Goal: Task Accomplishment & Management: Complete application form

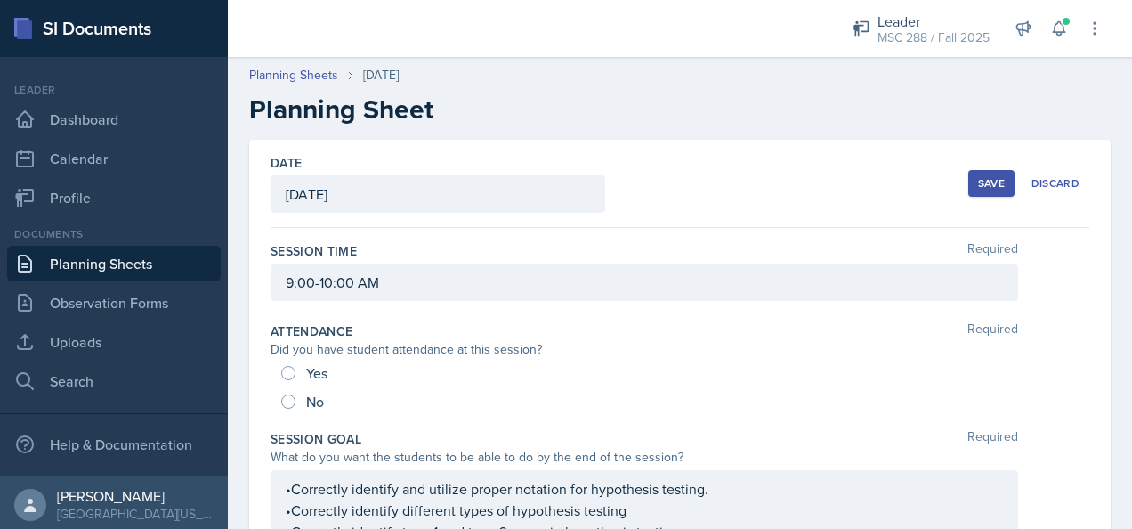
click at [978, 179] on div "Save" at bounding box center [991, 183] width 27 height 14
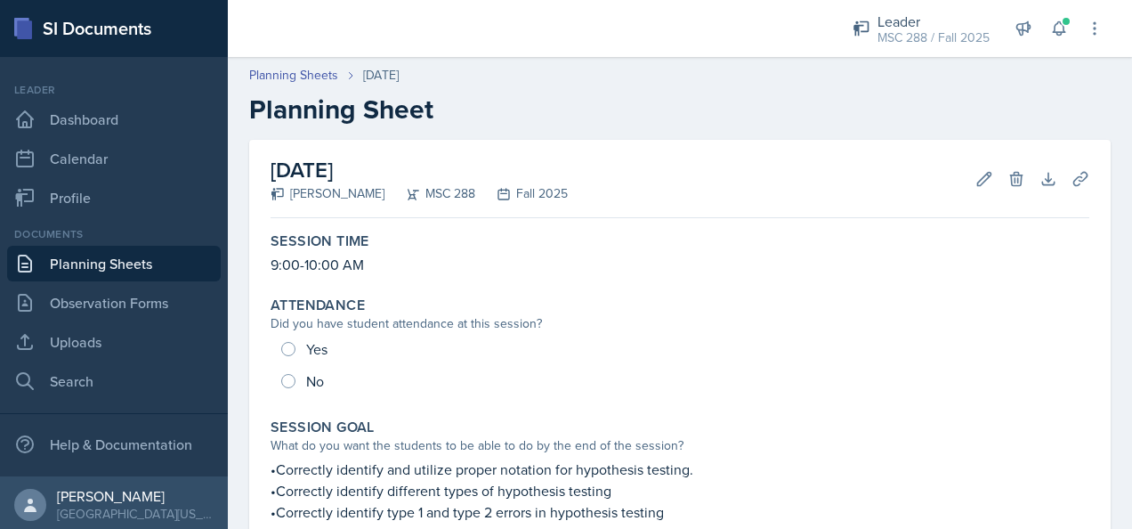
click at [145, 256] on link "Planning Sheets" at bounding box center [114, 264] width 214 height 36
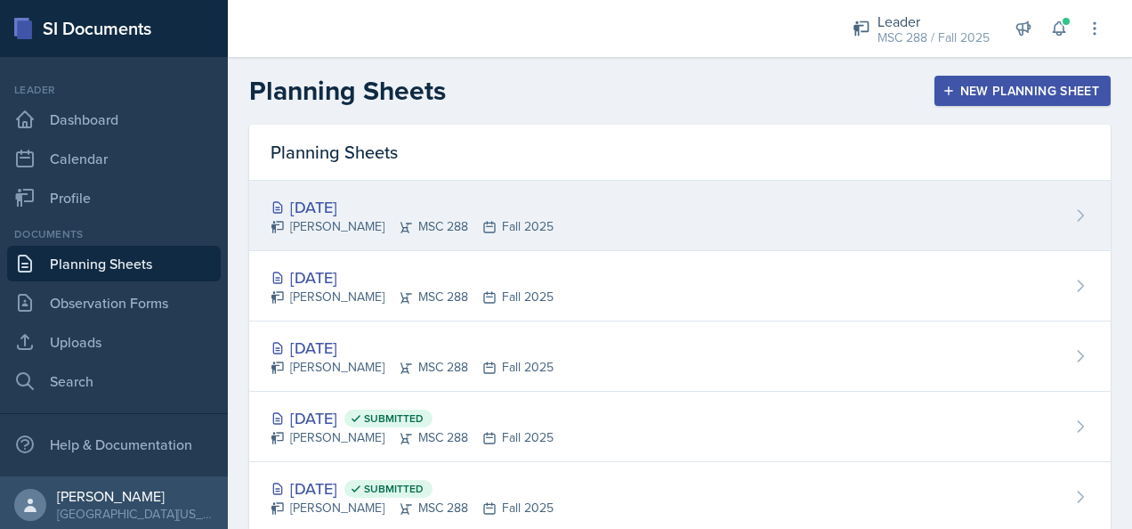
click at [361, 202] on div "[DATE]" at bounding box center [412, 207] width 283 height 24
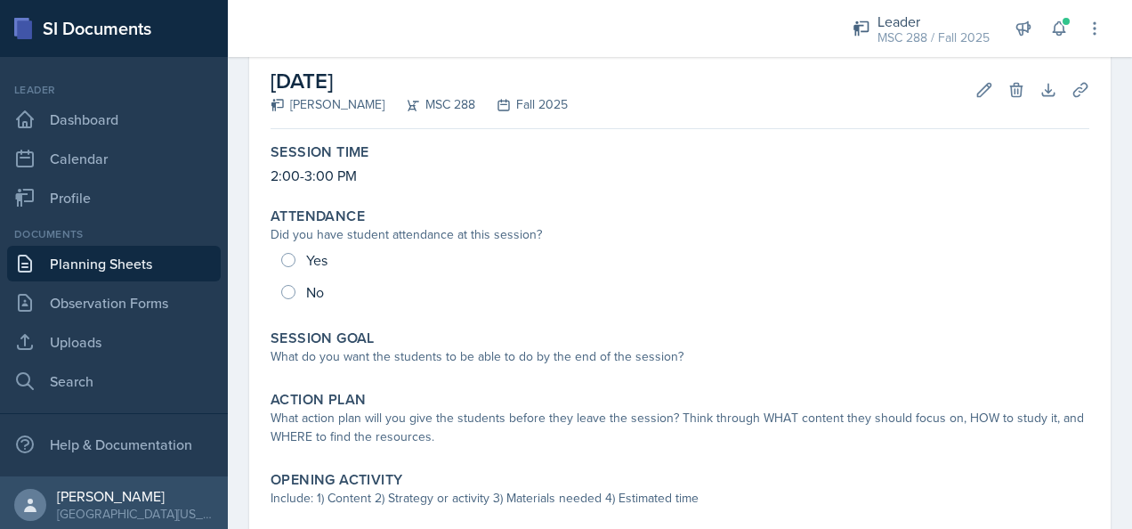
scroll to position [178, 0]
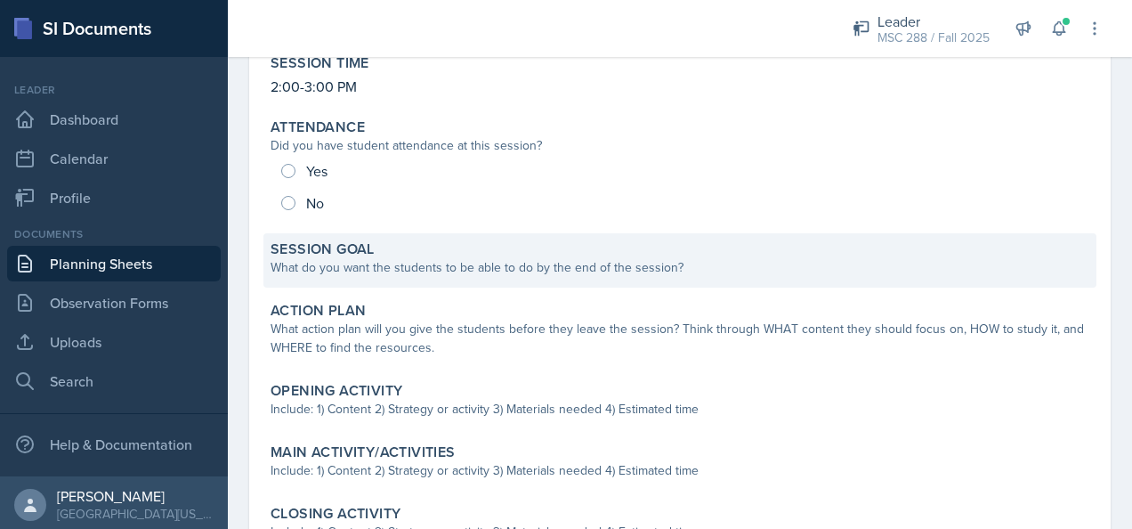
click at [552, 267] on div "What do you want the students to be able to do by the end of the session?" at bounding box center [680, 267] width 819 height 19
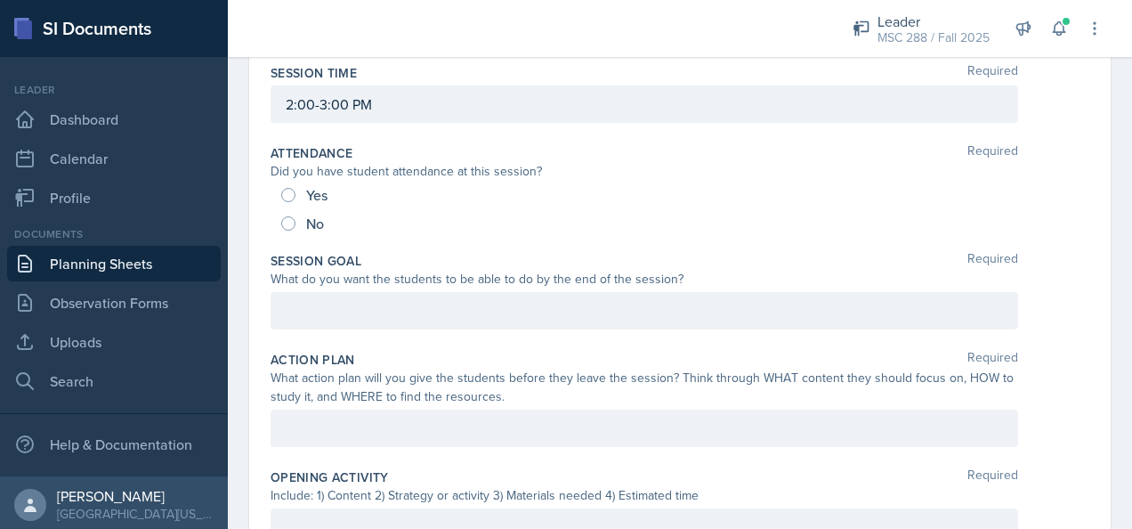
click at [498, 320] on div at bounding box center [644, 310] width 747 height 37
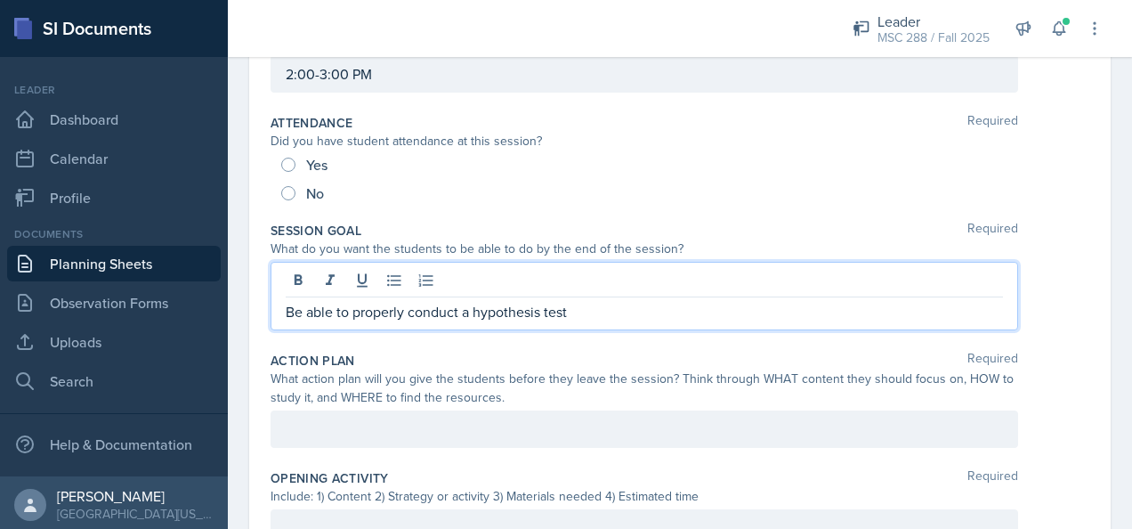
click at [290, 303] on p "Be able to properly conduct a hypothesis test" at bounding box center [644, 311] width 717 height 21
click at [291, 311] on p "Be able to properly conduct a hypothesis test" at bounding box center [644, 311] width 717 height 21
click at [286, 306] on p "Be able to properly conduct a hypothesis test" at bounding box center [644, 311] width 717 height 21
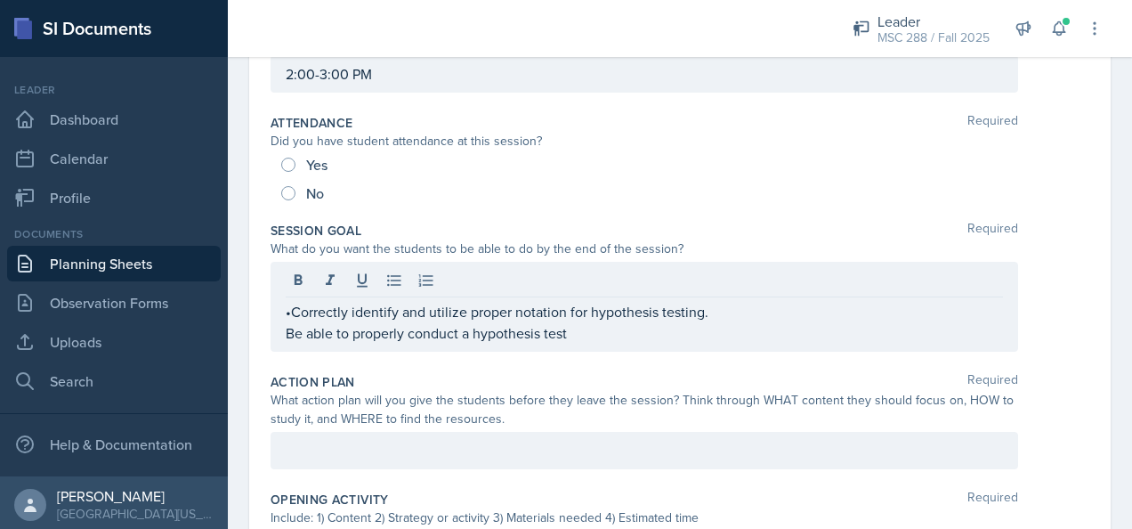
click at [290, 311] on div "•Correctly identify and utilize proper notation for hypothesis testing. Be able…" at bounding box center [644, 307] width 747 height 90
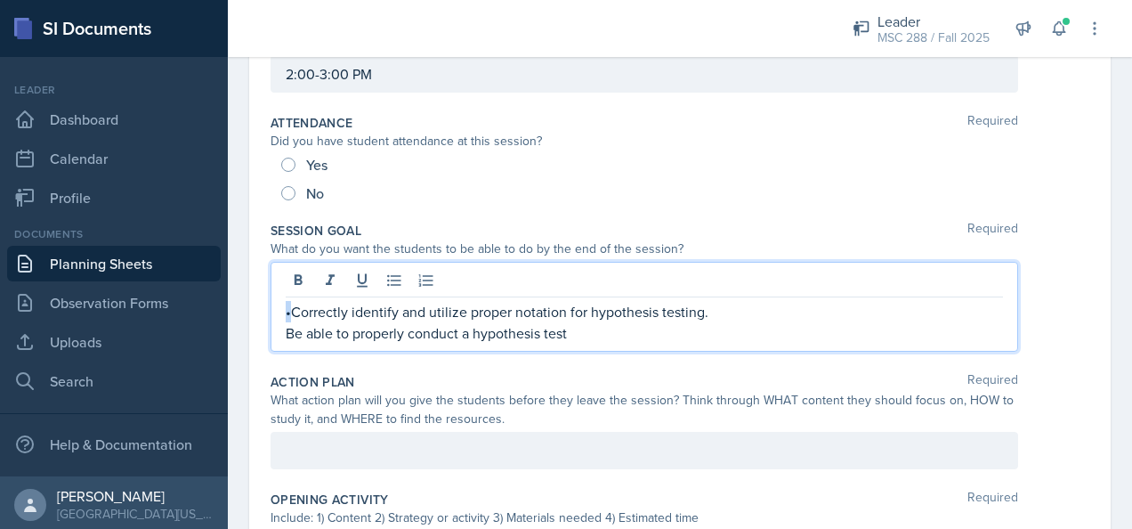
click at [281, 311] on div "•Correctly identify and utilize proper notation for hypothesis testing. Be able…" at bounding box center [644, 307] width 747 height 90
copy p "•"
click at [283, 327] on div "•Correctly identify and utilize proper notation for hypothesis testing. Be able…" at bounding box center [644, 307] width 747 height 90
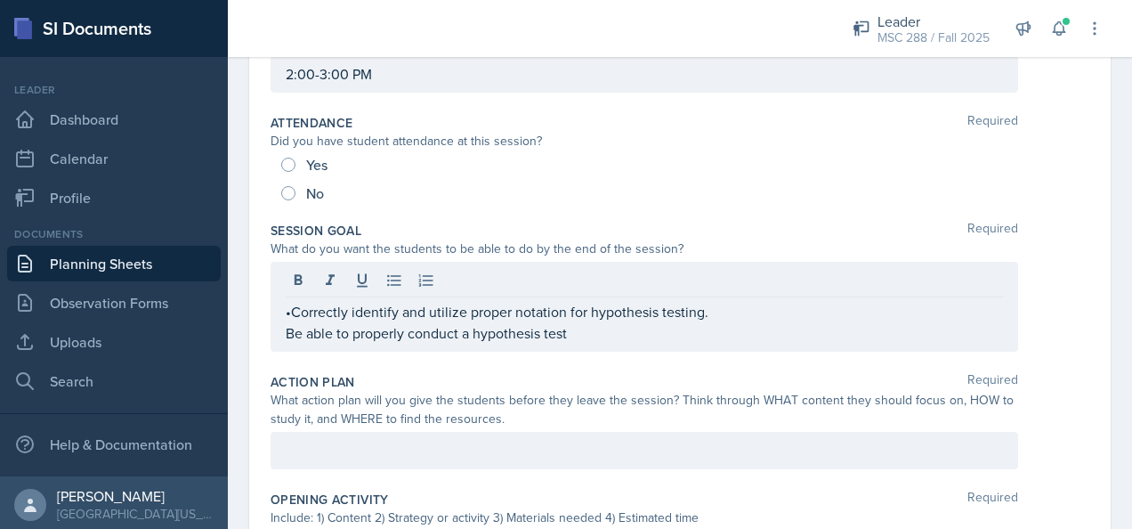
click at [286, 330] on div "•Correctly identify and utilize proper notation for hypothesis testing. Be able…" at bounding box center [644, 307] width 747 height 90
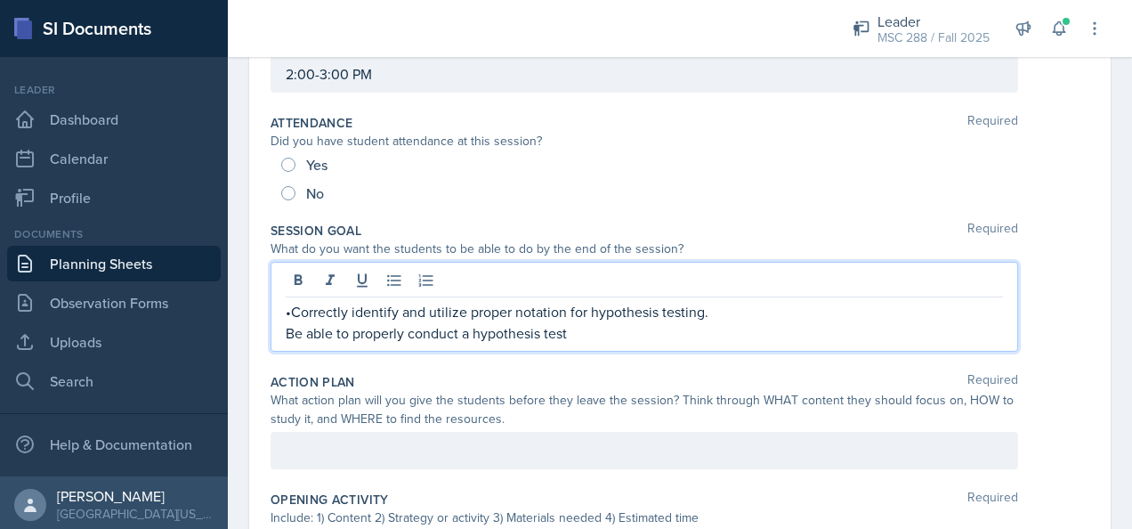
click at [289, 334] on p "Be able to properly conduct a hypothesis test" at bounding box center [644, 332] width 717 height 21
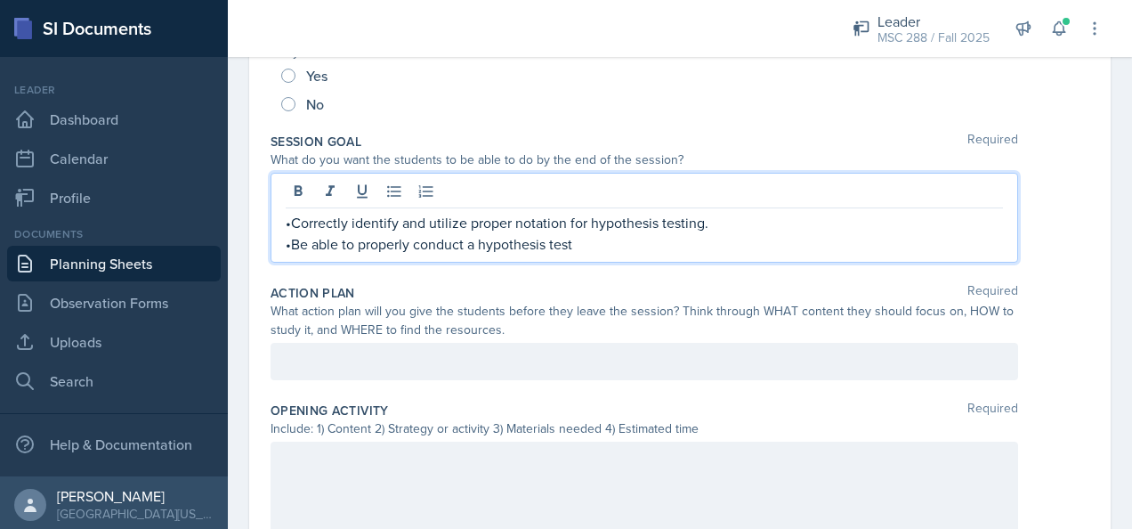
click at [397, 448] on div at bounding box center [644, 498] width 747 height 114
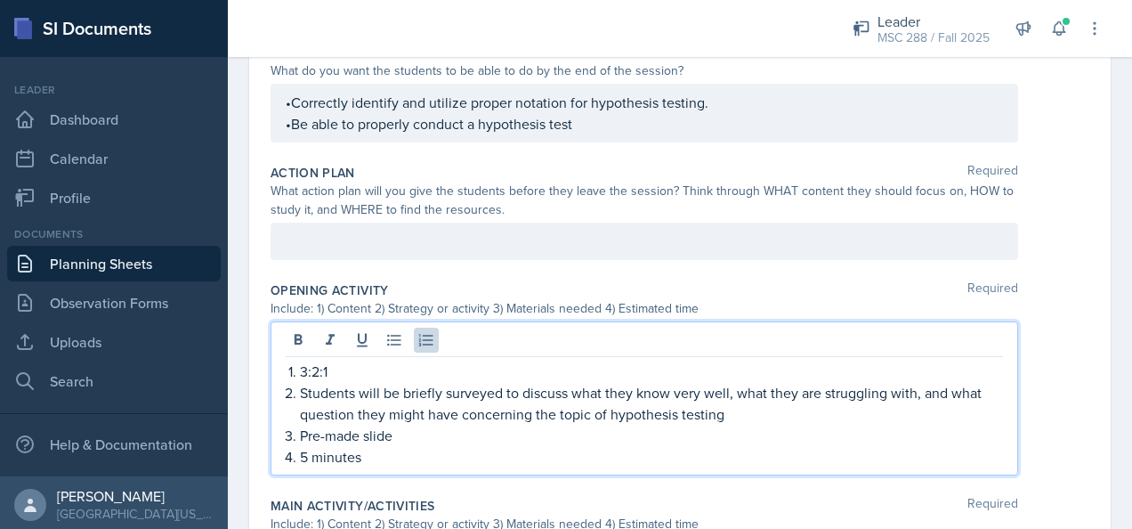
scroll to position [415, 0]
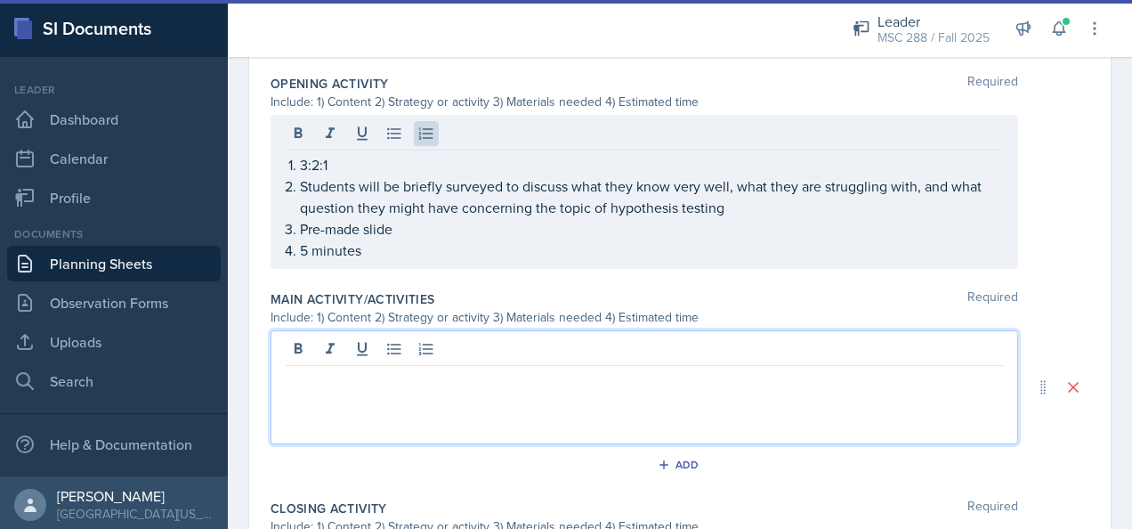
click at [407, 369] on p at bounding box center [644, 379] width 717 height 21
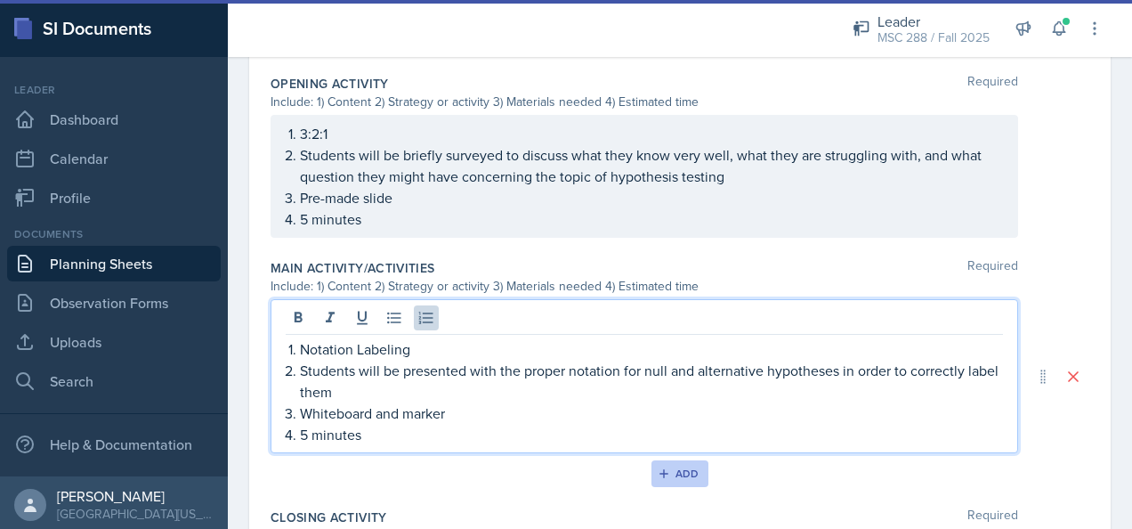
click at [679, 466] on div "Add" at bounding box center [680, 473] width 38 height 14
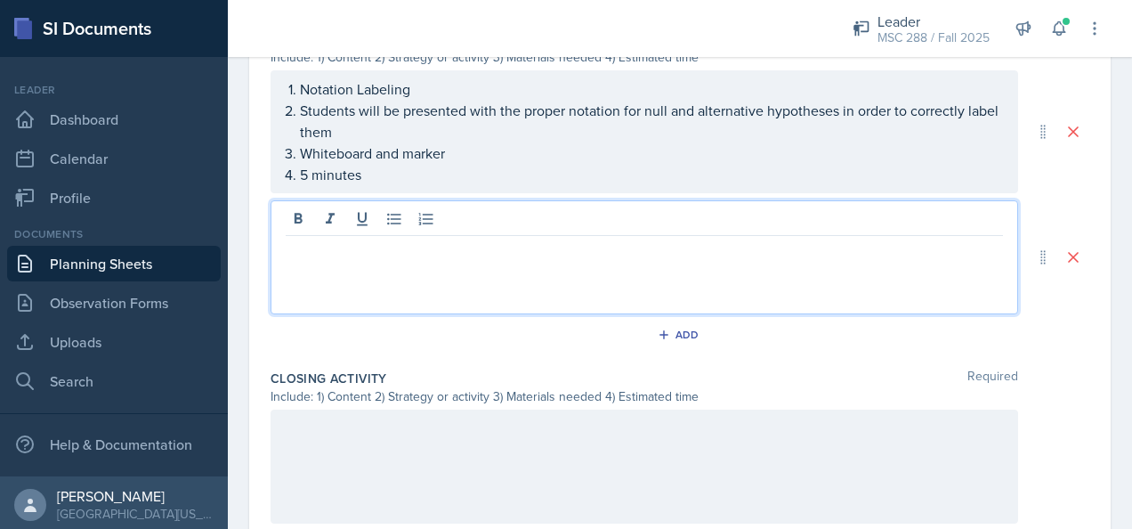
click at [445, 239] on p at bounding box center [644, 249] width 717 height 21
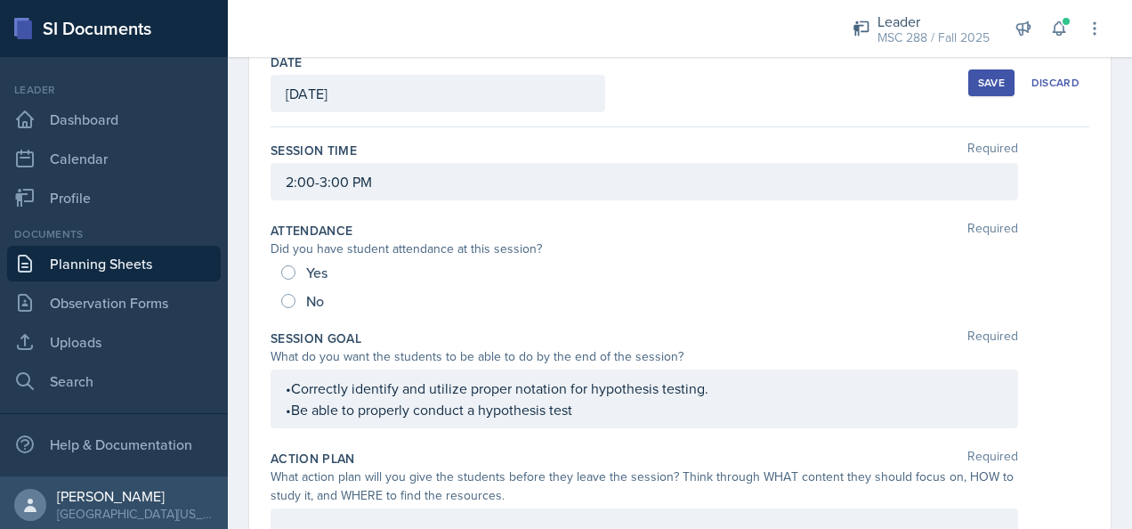
scroll to position [0, 0]
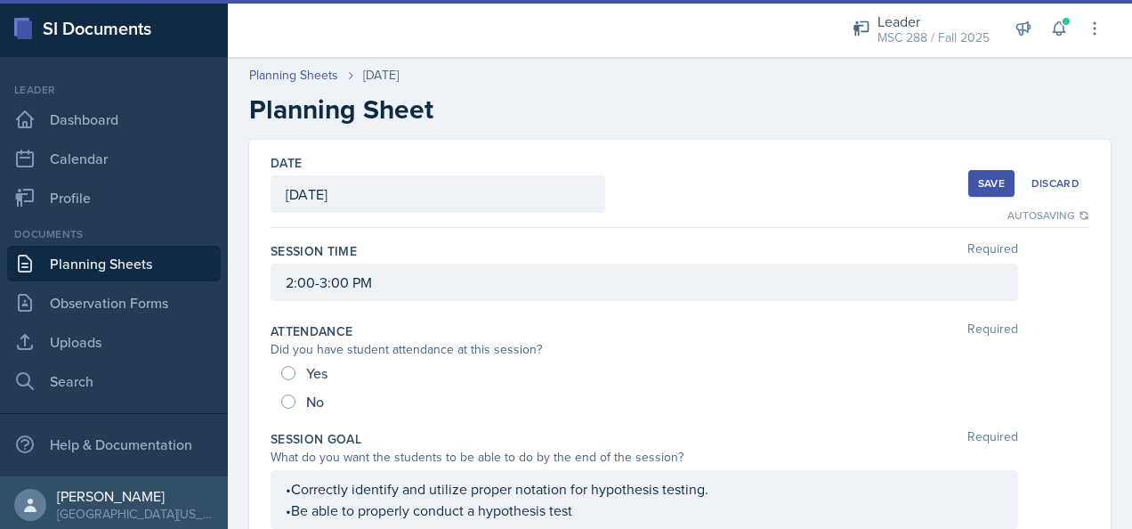
click at [968, 180] on button "Save" at bounding box center [991, 183] width 46 height 27
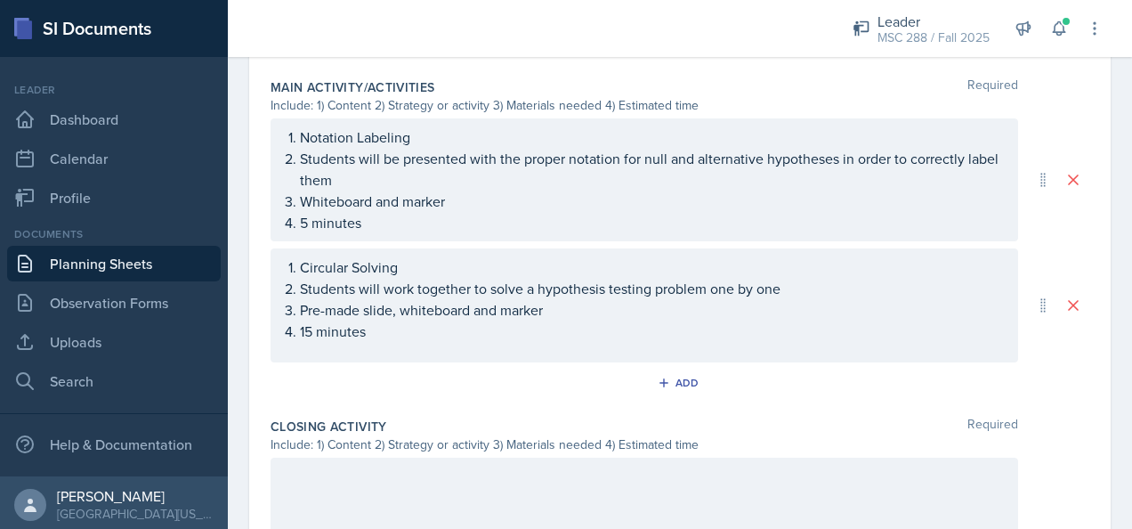
scroll to position [801, 0]
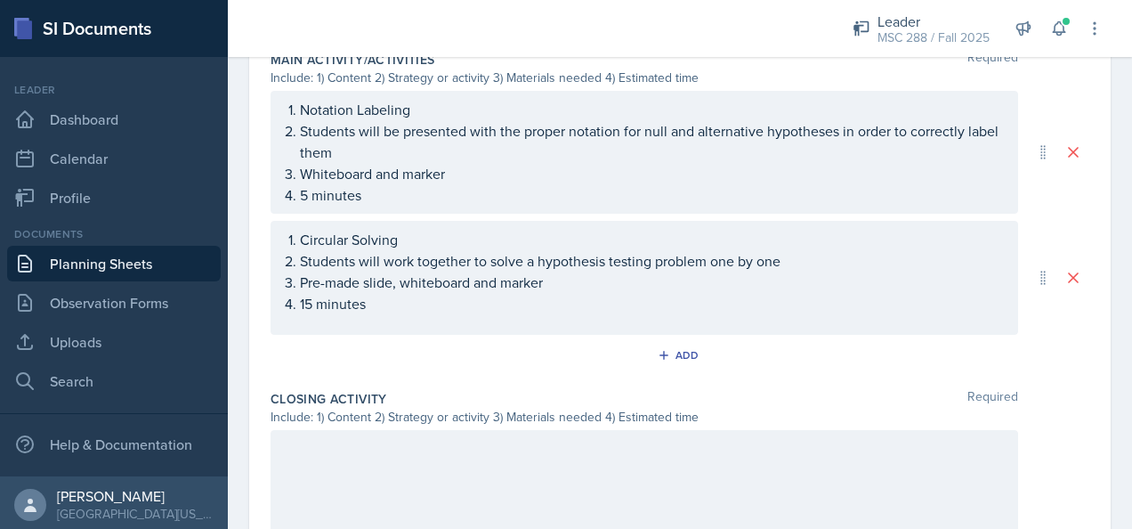
click at [815, 263] on p "Students will work together to solve a hypothesis testing problem one by one" at bounding box center [651, 260] width 703 height 21
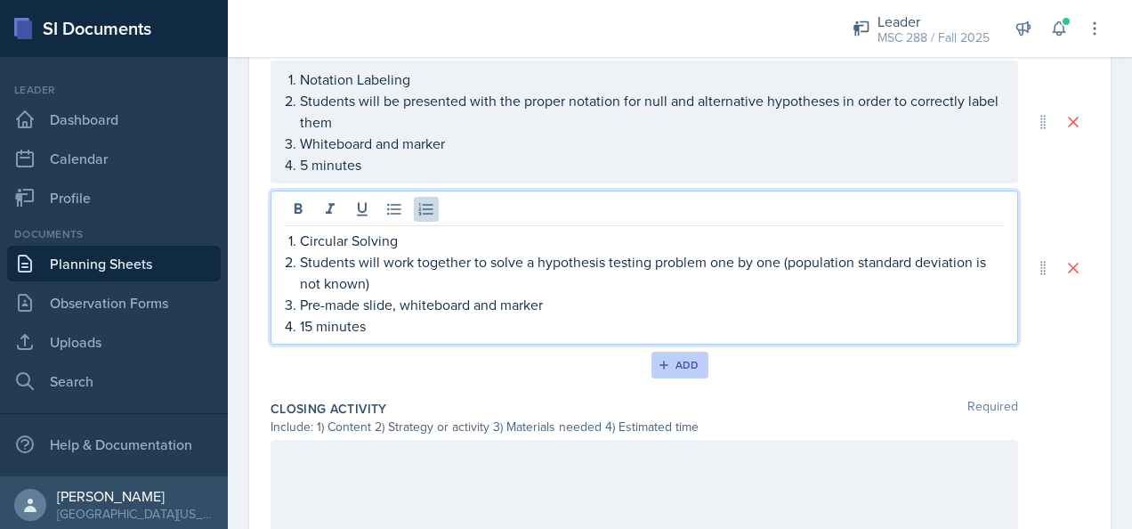
click at [652, 368] on button "Add" at bounding box center [680, 364] width 58 height 27
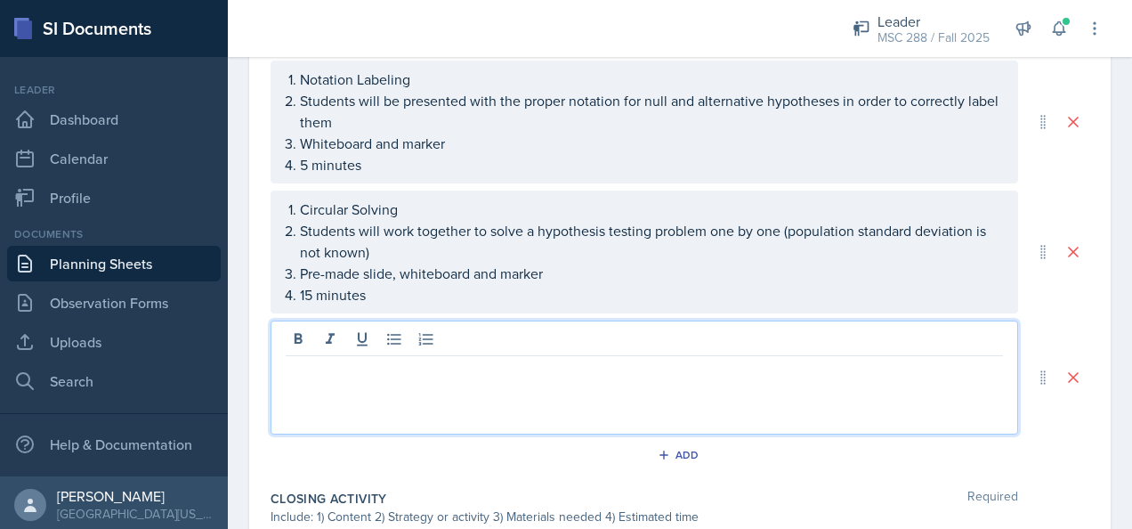
click at [526, 338] on div at bounding box center [644, 377] width 747 height 114
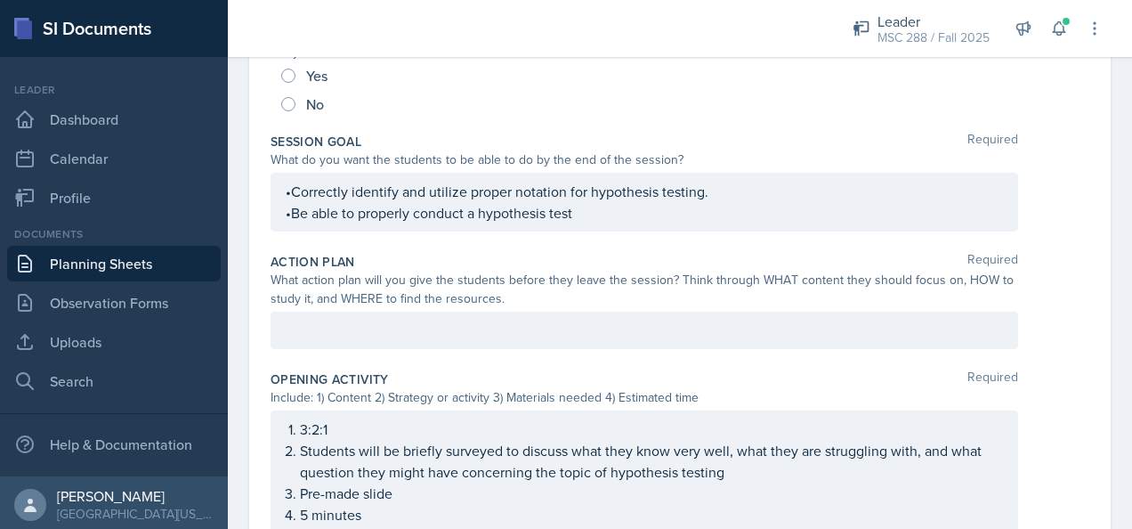
scroll to position [328, 0]
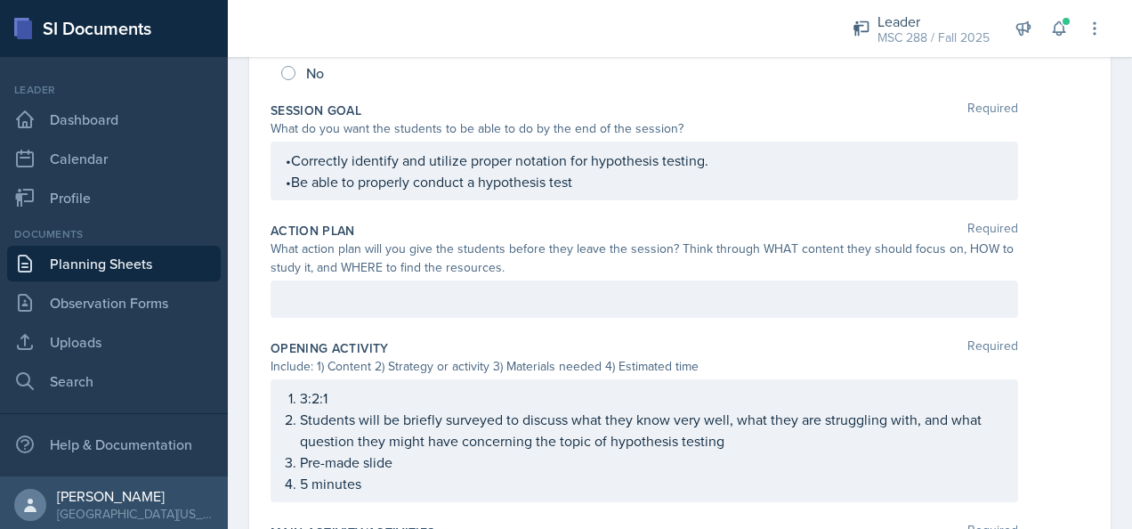
click at [618, 192] on p "•Be able to properly conduct a hypothesis test" at bounding box center [644, 181] width 717 height 21
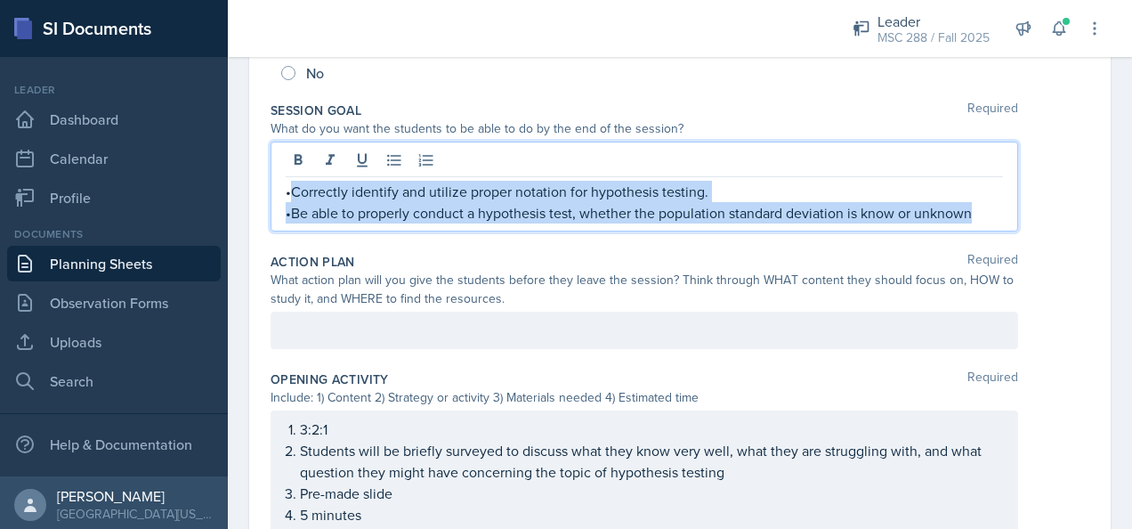
drag, startPoint x: 290, startPoint y: 191, endPoint x: 1014, endPoint y: 203, distance: 723.5
click at [1013, 203] on div "•Correctly identify and utilize proper notation for hypothesis testing. •Be abl…" at bounding box center [680, 186] width 819 height 90
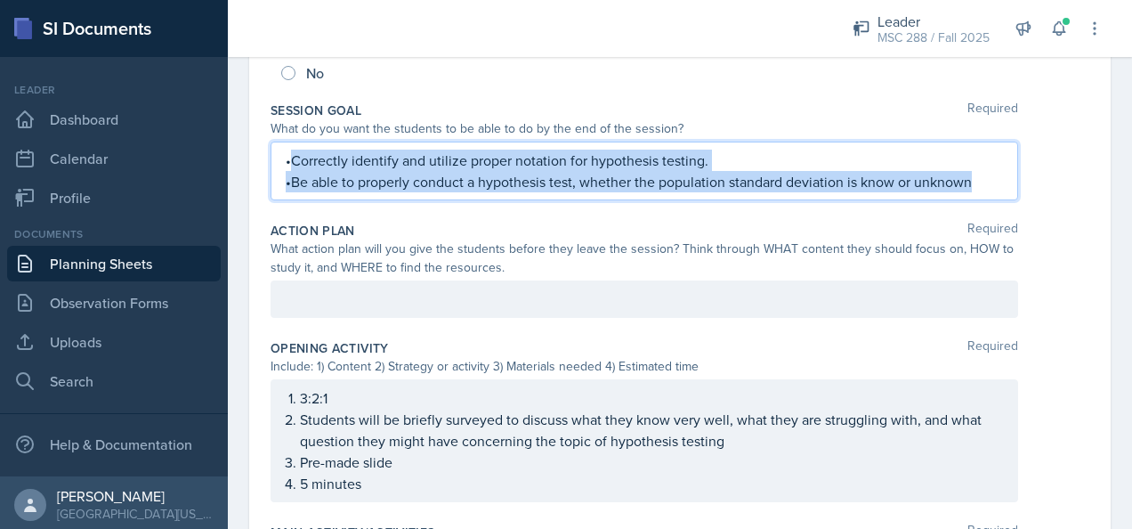
scroll to position [297, 0]
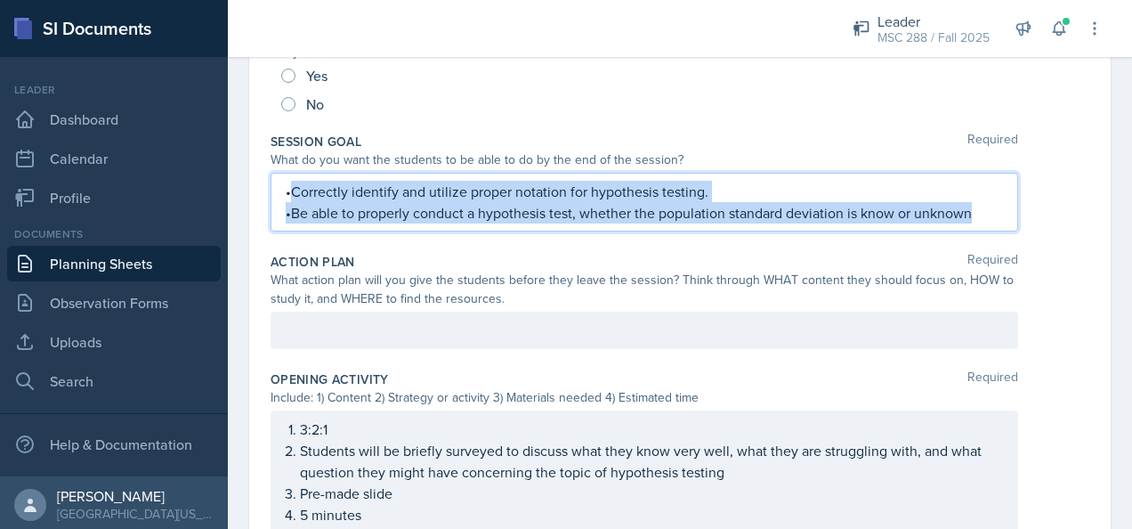
copy div "Correctly identify and utilize proper notation for hypothesis testing. •Be able…"
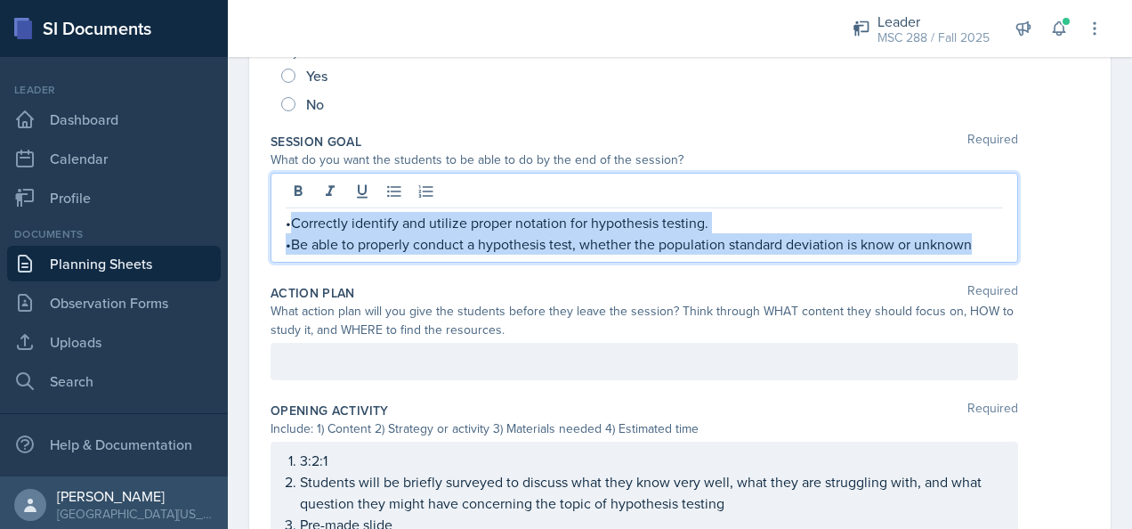
scroll to position [328, 0]
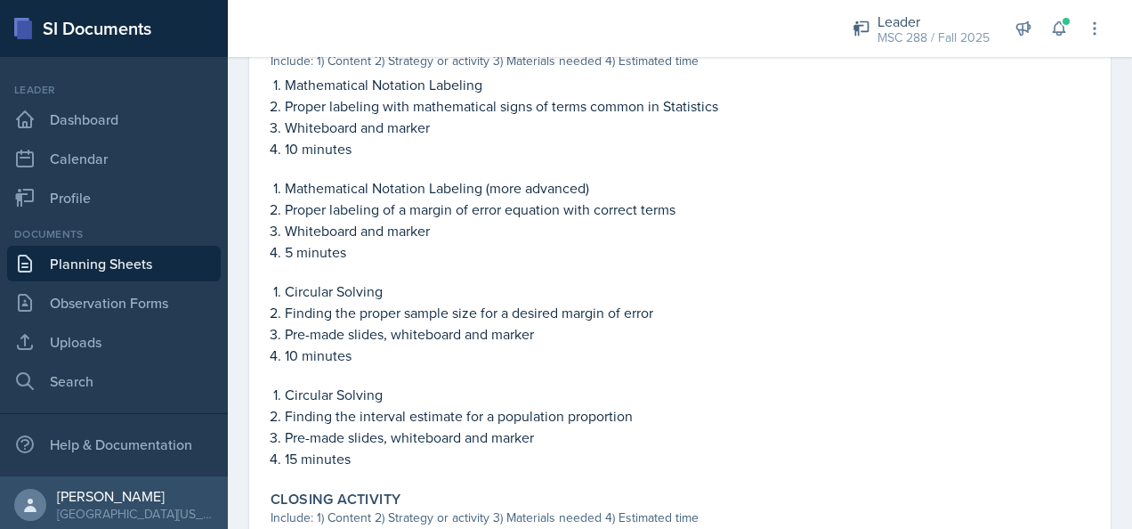
click at [158, 256] on link "Planning Sheets" at bounding box center [114, 264] width 214 height 36
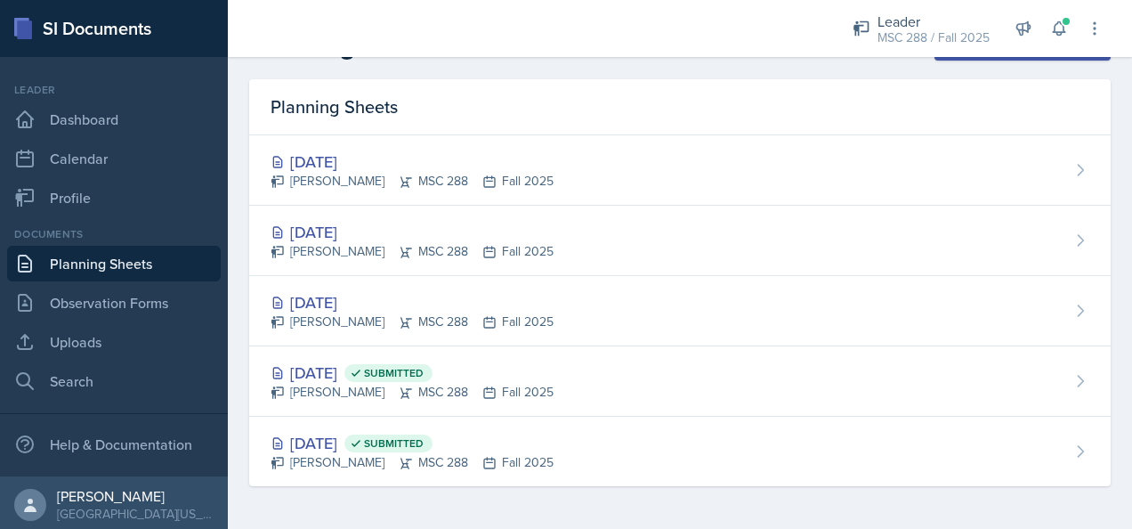
scroll to position [44, 0]
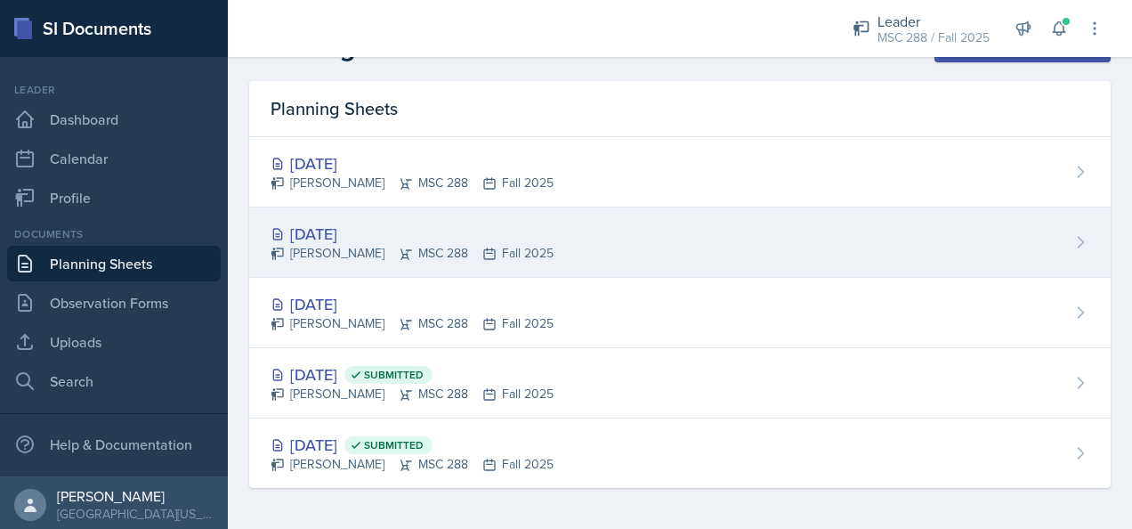
click at [333, 226] on div "[DATE]" at bounding box center [412, 234] width 283 height 24
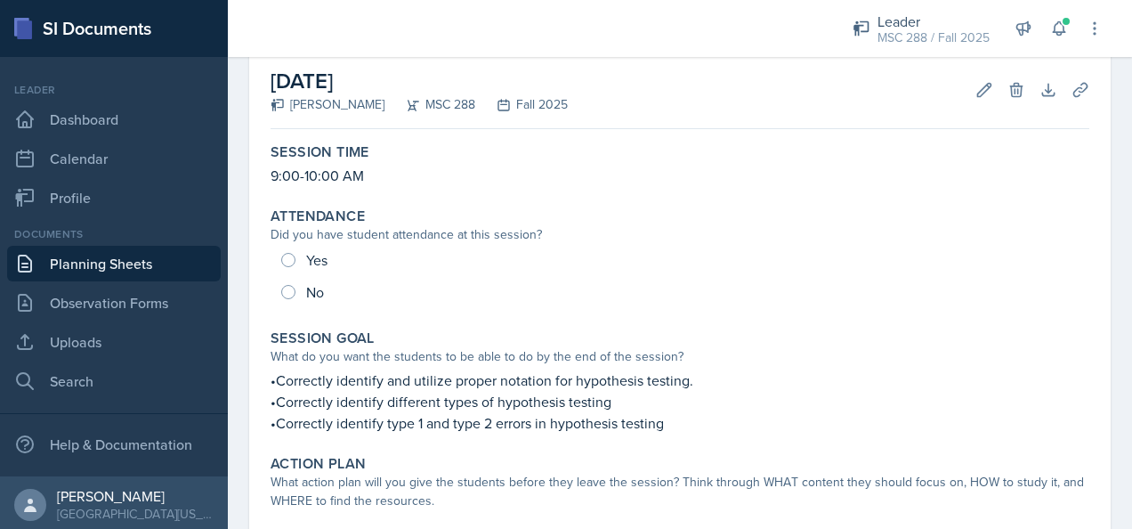
scroll to position [178, 0]
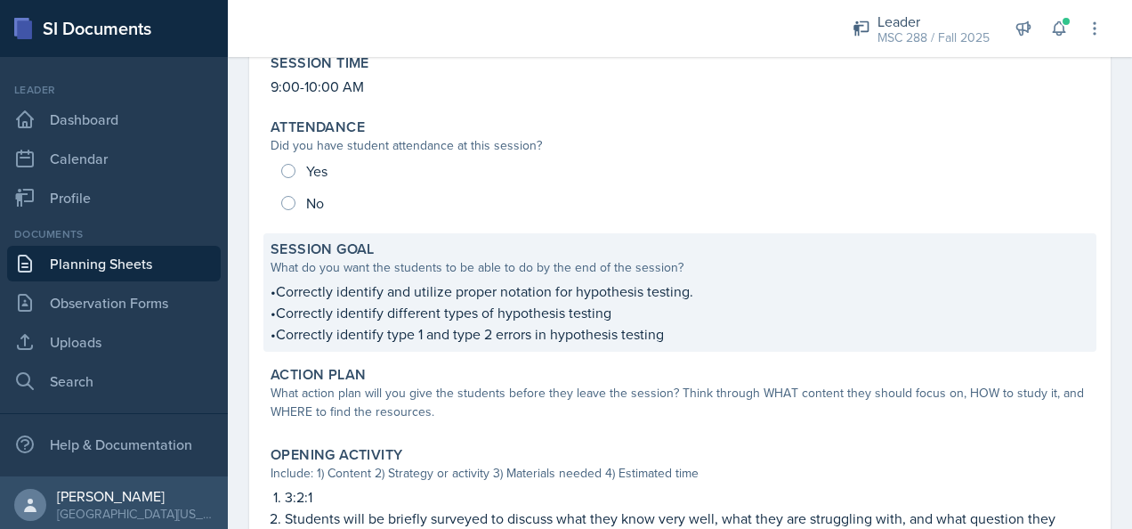
click at [277, 292] on p "•Correctly identify and utilize proper notation for hypothesis testing." at bounding box center [680, 290] width 819 height 21
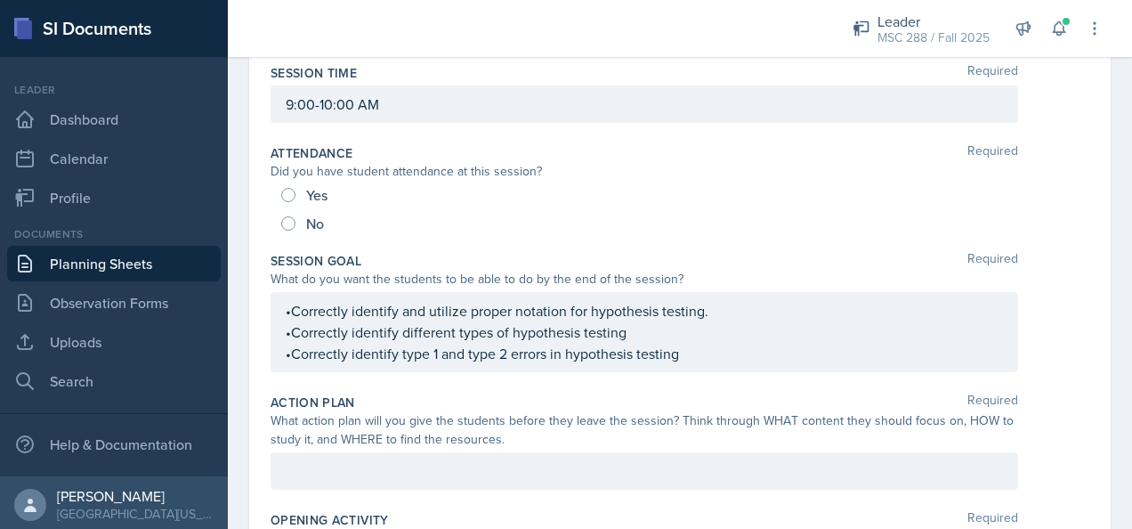
drag, startPoint x: 283, startPoint y: 308, endPoint x: 607, endPoint y: 309, distance: 323.9
click at [607, 309] on div "•Correctly identify and utilize proper notation for hypothesis testing. •Correc…" at bounding box center [644, 332] width 747 height 80
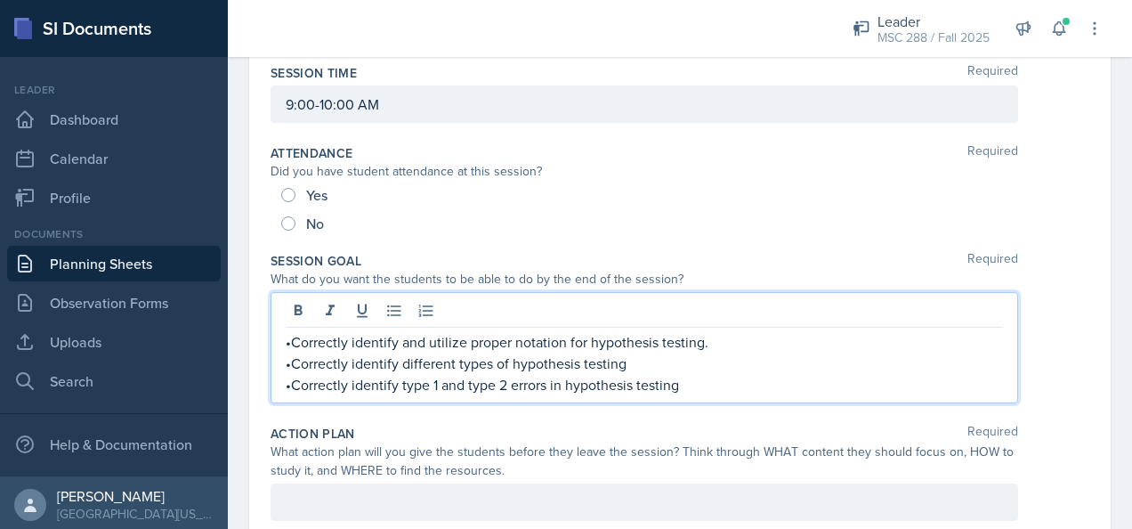
scroll to position [208, 0]
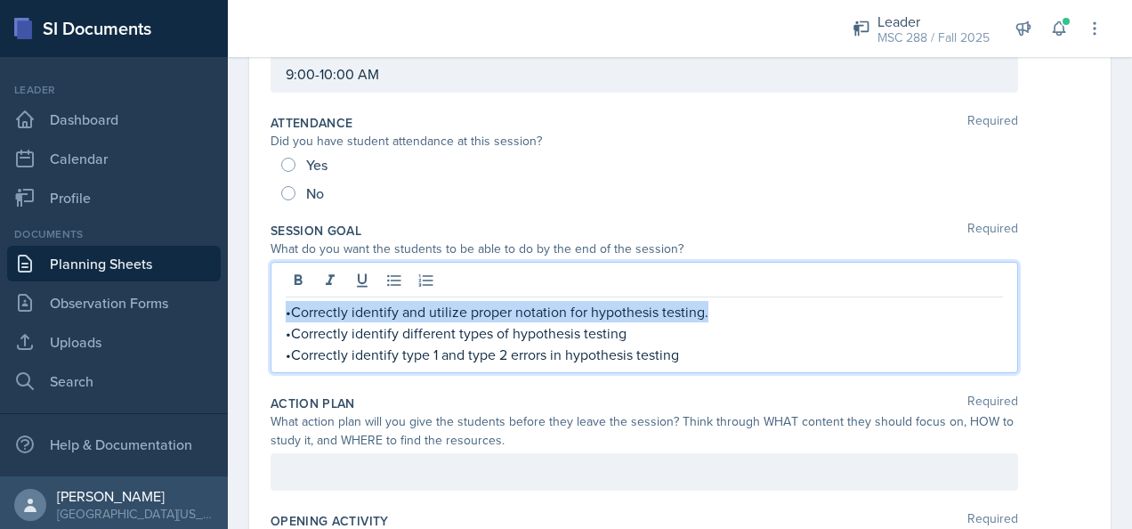
drag, startPoint x: 720, startPoint y: 313, endPoint x: 278, endPoint y: 303, distance: 442.4
click at [278, 303] on div "•Correctly identify and utilize proper notation for hypothesis testing. •Correc…" at bounding box center [644, 317] width 747 height 111
copy p "•Correctly identify and utilize proper notation for hypothesis testing."
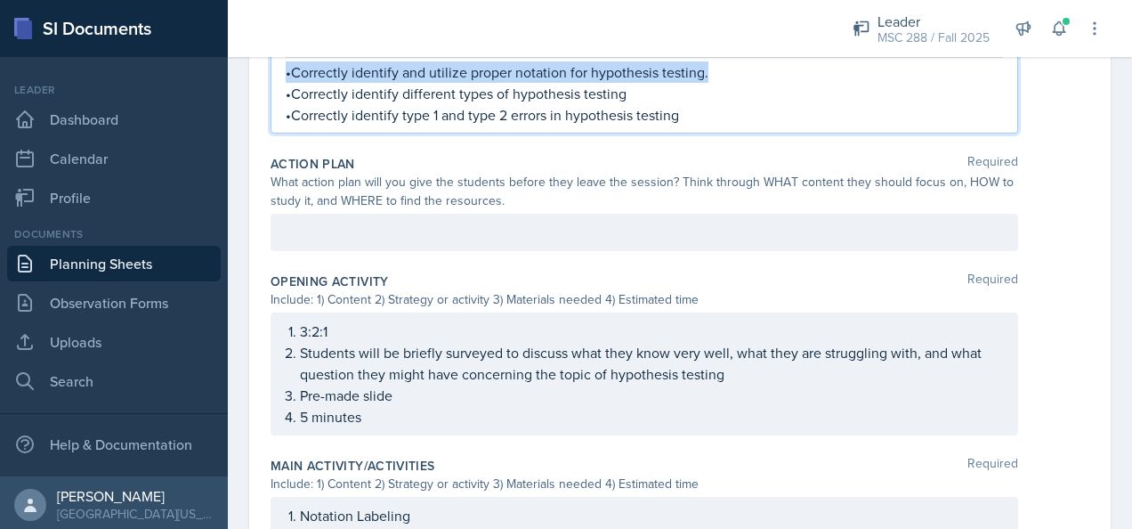
scroll to position [475, 0]
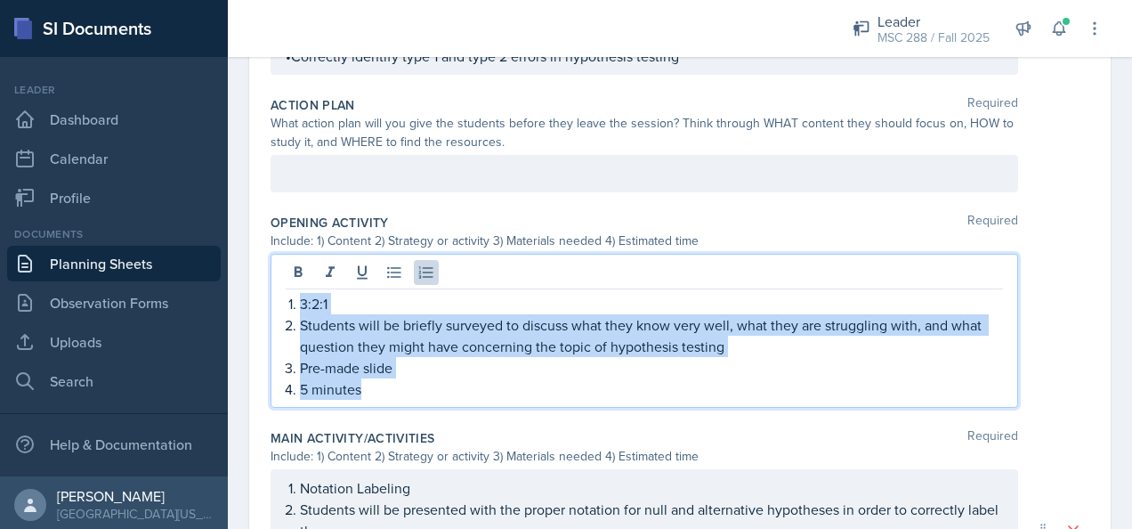
drag, startPoint x: 285, startPoint y: 298, endPoint x: 396, endPoint y: 390, distance: 144.1
click at [396, 390] on div "3:2:1 Students will be briefly surveyed to discuss what they know very well, wh…" at bounding box center [644, 346] width 717 height 107
copy ol "3:2:1 Students will be briefly surveyed to discuss what they know very well, wh…"
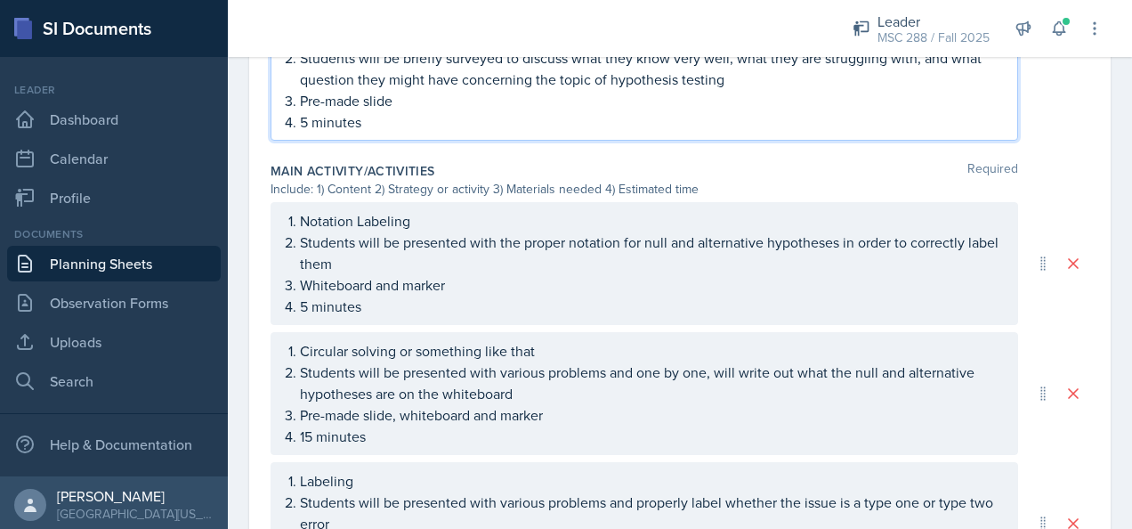
scroll to position [773, 0]
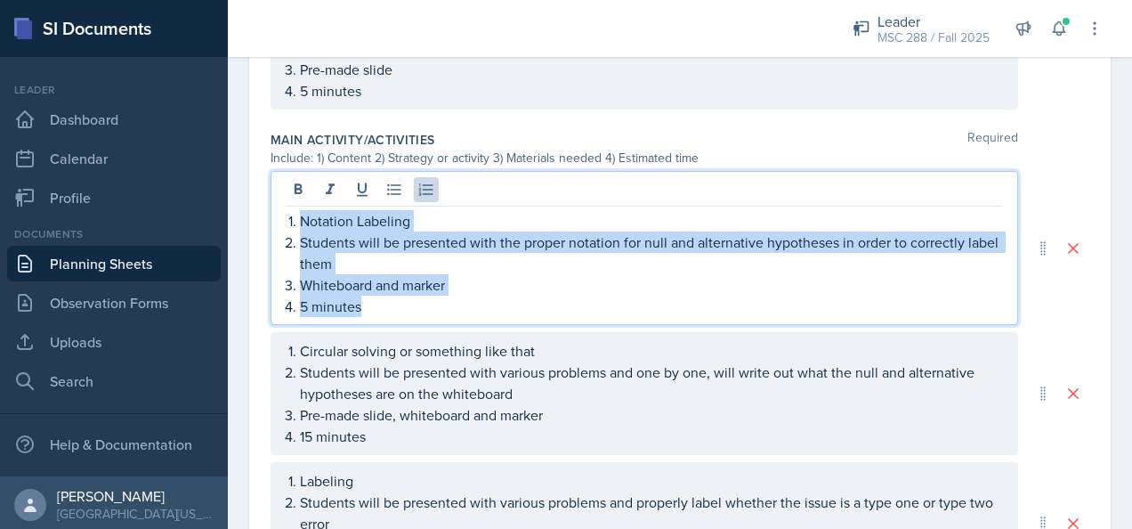
drag, startPoint x: 302, startPoint y: 216, endPoint x: 379, endPoint y: 305, distance: 117.9
click at [379, 305] on ol "Notation Labeling Students will be presented with the proper notation for null …" at bounding box center [651, 263] width 703 height 107
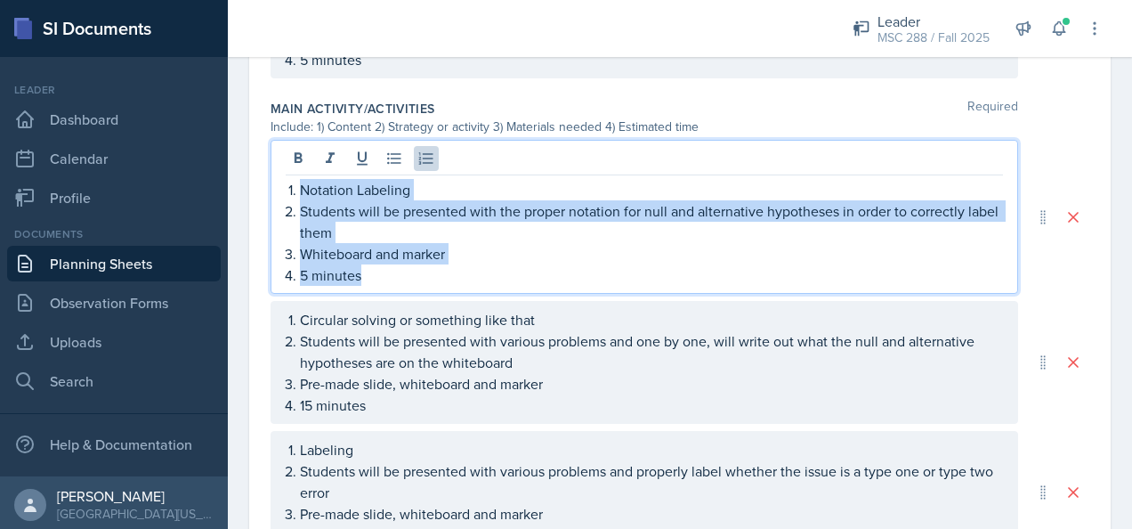
scroll to position [742, 0]
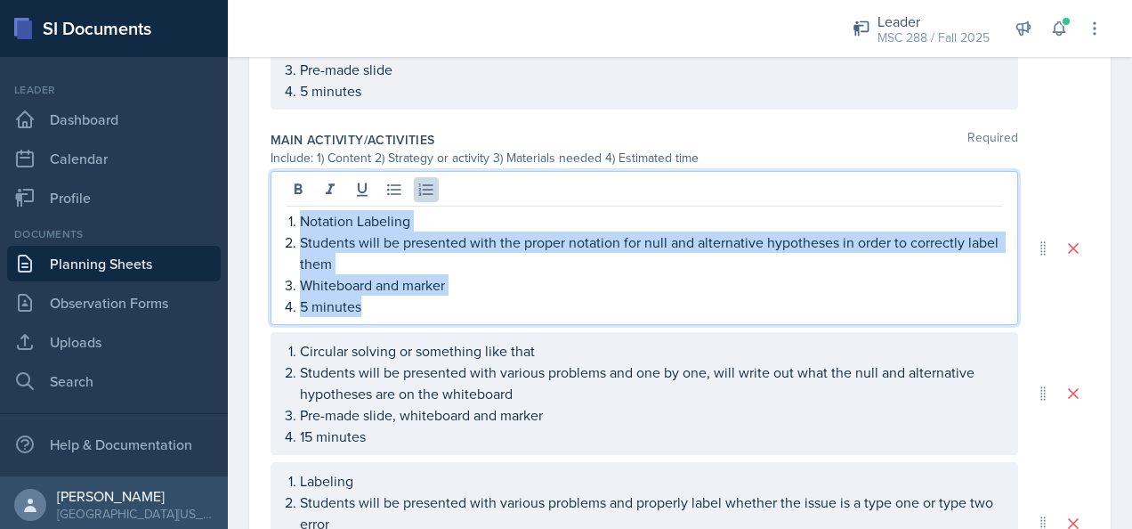
copy ol "Notation Labeling Students will be presented with the proper notation for null …"
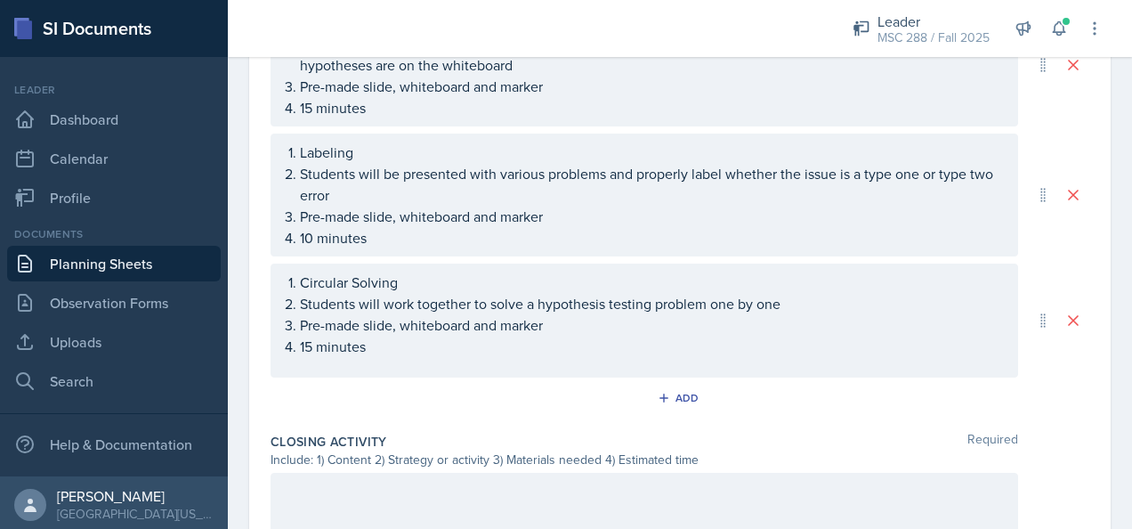
scroll to position [1098, 0]
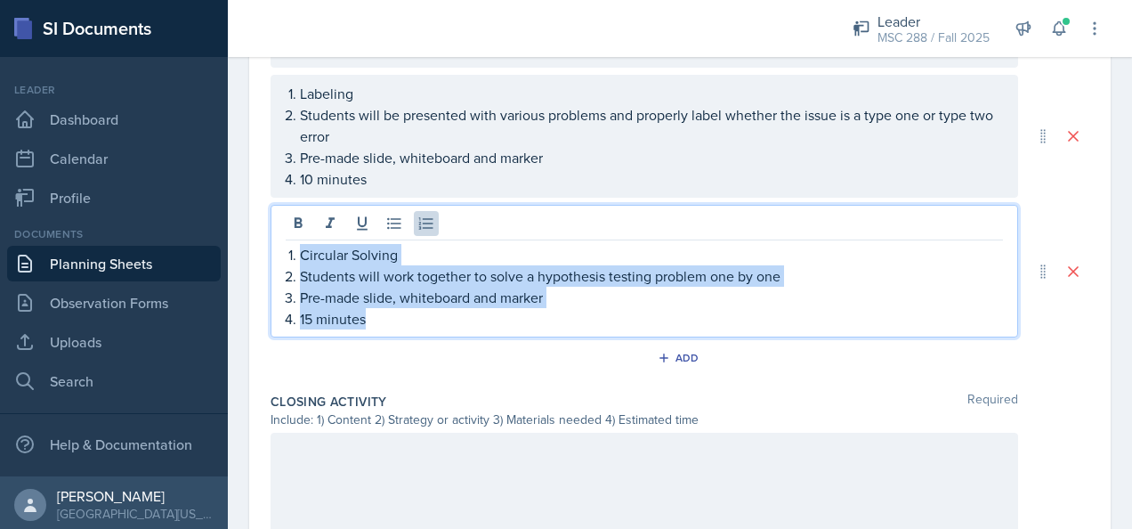
drag, startPoint x: 300, startPoint y: 247, endPoint x: 383, endPoint y: 312, distance: 105.2
click at [383, 312] on ol "Circular Solving Students will work together to solve a hypothesis testing prob…" at bounding box center [651, 286] width 703 height 85
copy ol "Circular Solving Students will work together to solve a hypothesis testing prob…"
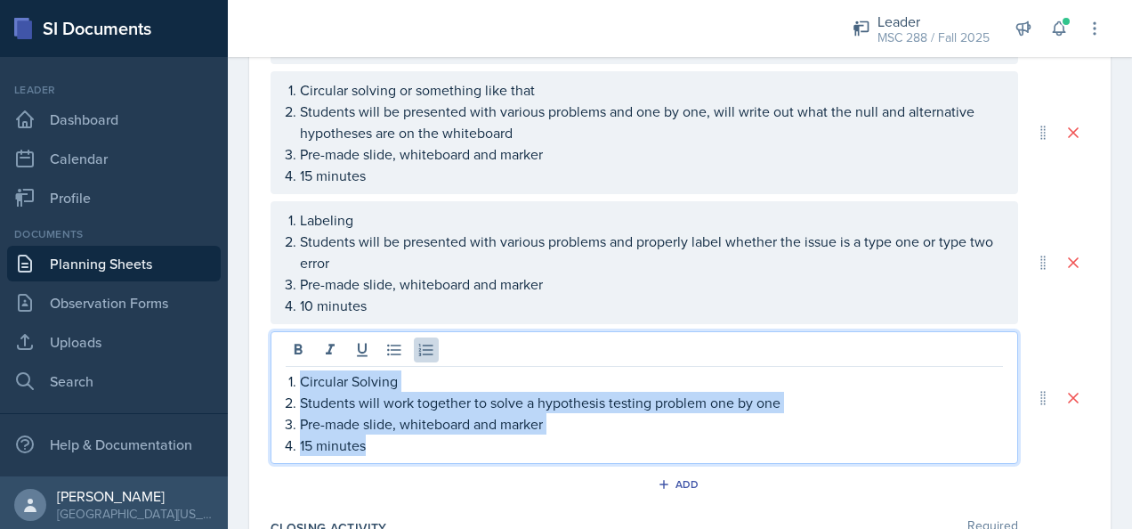
scroll to position [1009, 0]
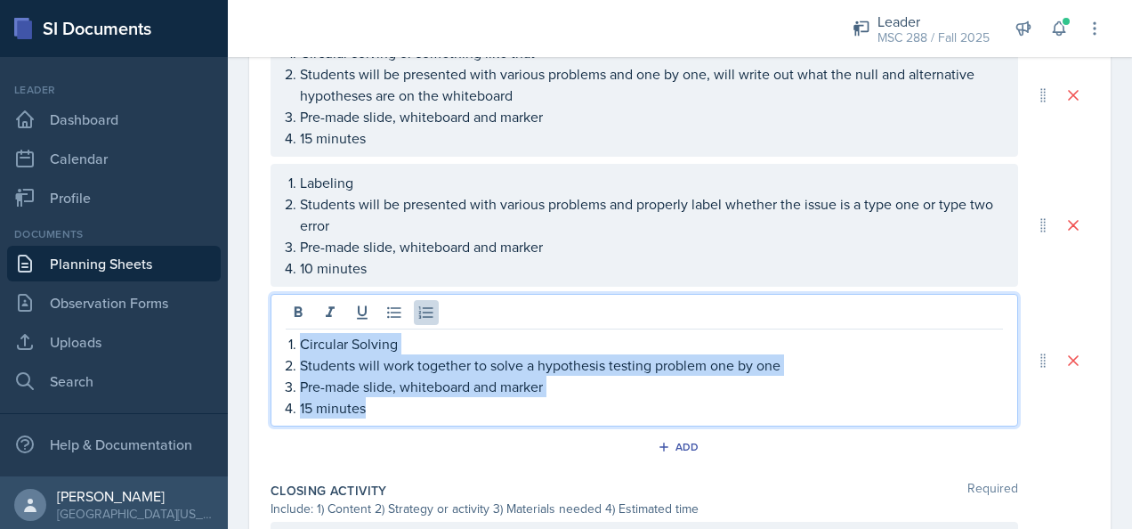
click at [598, 379] on p "Pre-made slide, whiteboard and marker" at bounding box center [651, 386] width 703 height 21
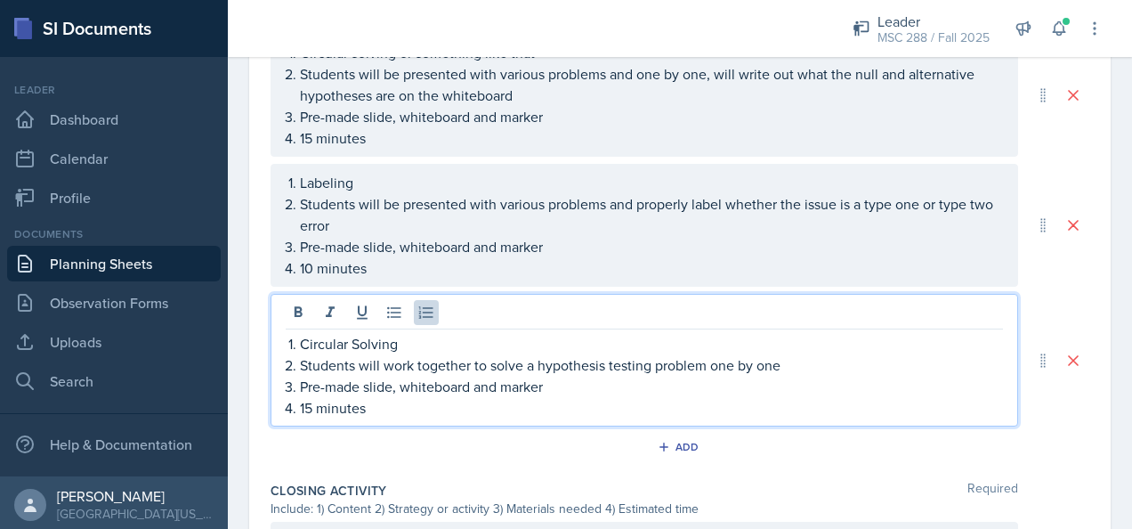
click at [796, 359] on p "Students will work together to solve a hypothesis testing problem one by one" at bounding box center [651, 364] width 703 height 21
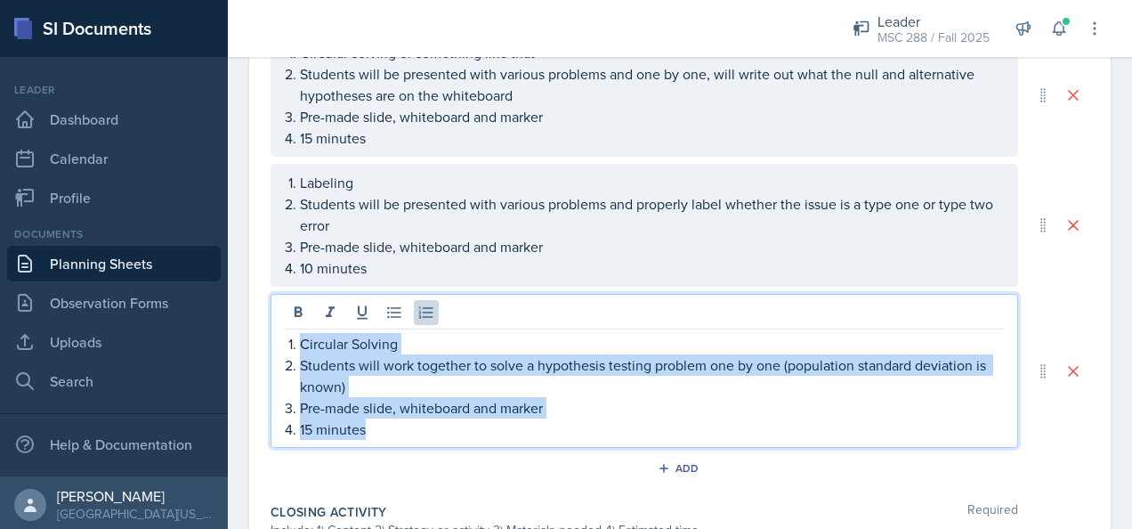
drag, startPoint x: 404, startPoint y: 425, endPoint x: 293, endPoint y: 343, distance: 138.1
click at [300, 343] on ol "Circular Solving Students will work together to solve a hypothesis testing prob…" at bounding box center [651, 386] width 703 height 107
copy ol "Circular Solving Students will work together to solve a hypothesis testing prob…"
